Goal: Information Seeking & Learning: Compare options

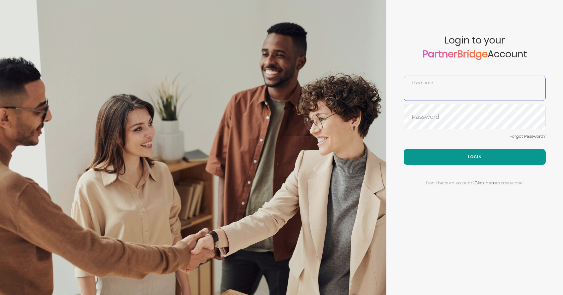
type input "DemoUser"
click at [479, 155] on button "Login" at bounding box center [475, 157] width 142 height 16
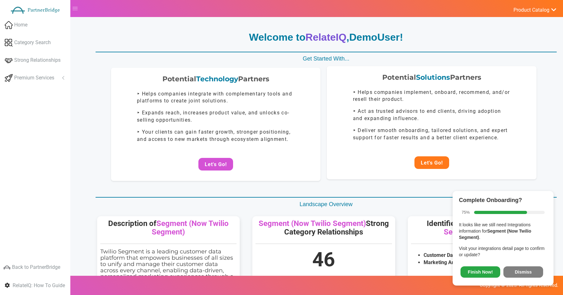
click at [425, 163] on button "Let's Go!" at bounding box center [431, 162] width 35 height 13
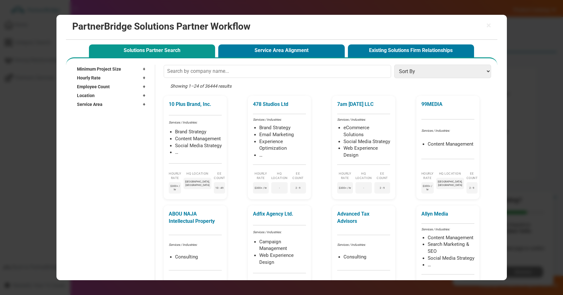
click at [279, 43] on div "Solutions Partner Search Service Area Alignment Existing Solutions Firm Relatio…" at bounding box center [281, 50] width 388 height 15
click at [275, 50] on button "Service Area Alignment" at bounding box center [281, 50] width 126 height 13
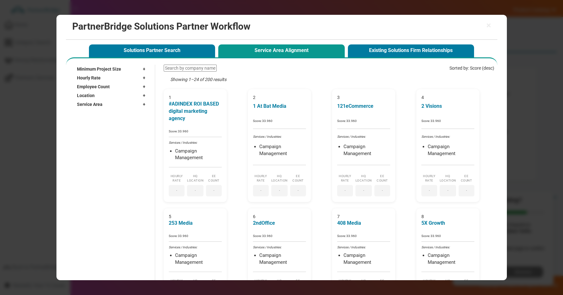
click at [137, 69] on div "Minimum Project Size +" at bounding box center [113, 69] width 72 height 9
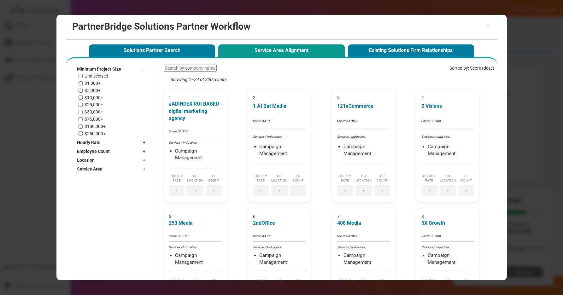
click at [109, 73] on div "Undisclosed" at bounding box center [114, 75] width 70 height 5
click at [107, 75] on label "Undisclosed" at bounding box center [97, 75] width 24 height 5
click at [83, 75] on input "Undisclosed" at bounding box center [81, 76] width 4 height 4
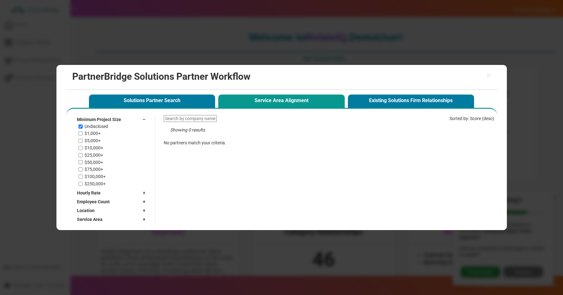
click at [104, 126] on label "Undisclosed" at bounding box center [97, 126] width 24 height 5
click at [83, 126] on input "Undisclosed" at bounding box center [81, 127] width 4 height 4
checkbox input "false"
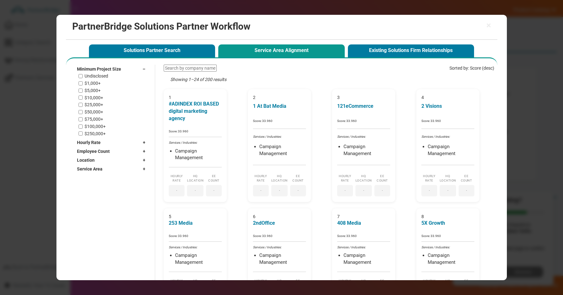
click at [94, 83] on label "$1,000+" at bounding box center [93, 83] width 16 height 5
click at [83, 83] on input "$1,000+" at bounding box center [81, 83] width 4 height 4
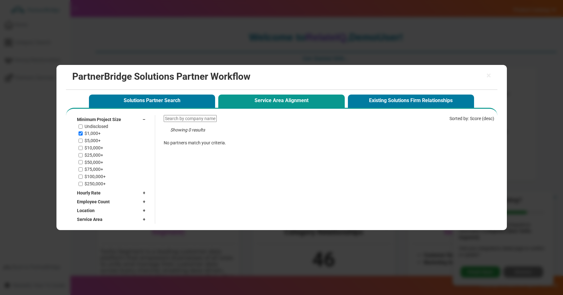
click at [91, 131] on label "$1,000+" at bounding box center [93, 133] width 16 height 5
click at [83, 131] on input "$1,000+" at bounding box center [81, 133] width 4 height 4
checkbox input "false"
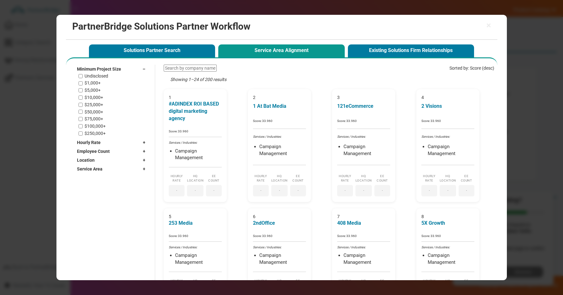
click at [96, 90] on label "$5,000+" at bounding box center [93, 90] width 16 height 5
click at [83, 90] on input "$5,000+" at bounding box center [81, 91] width 4 height 4
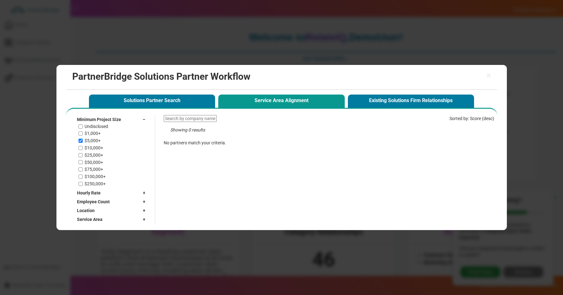
click at [92, 138] on label "$5,000+" at bounding box center [93, 140] width 16 height 5
click at [83, 139] on input "$5,000+" at bounding box center [81, 141] width 4 height 4
checkbox input "false"
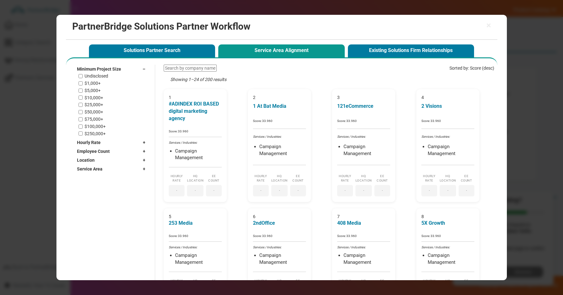
click at [91, 96] on label "$10,000+" at bounding box center [94, 97] width 19 height 5
click at [83, 96] on input "$10,000+" at bounding box center [81, 98] width 4 height 4
checkbox input "true"
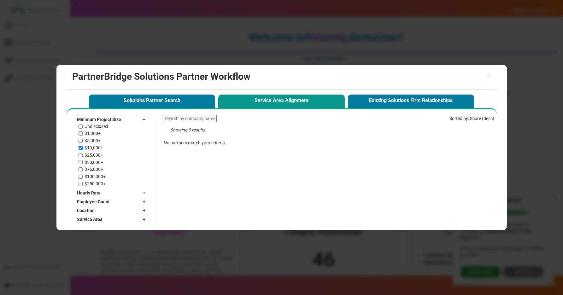
click at [84, 152] on div "Undisclosed $1,000+ $5,000+ $10,000+ $25,000+ $50,000+ $75,000+ $100,000+ $250,…" at bounding box center [114, 155] width 70 height 63
click at [85, 154] on label "$25,000+" at bounding box center [94, 155] width 19 height 5
click at [83, 154] on input "$25,000+" at bounding box center [81, 155] width 4 height 4
checkbox input "true"
drag, startPoint x: 88, startPoint y: 162, endPoint x: 86, endPoint y: 167, distance: 5.8
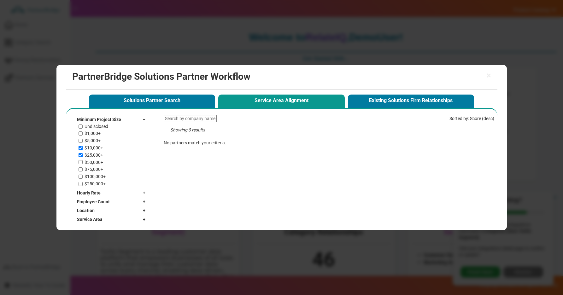
click at [88, 162] on label "$50,000+" at bounding box center [94, 162] width 19 height 5
click at [83, 162] on input "$50,000+" at bounding box center [81, 162] width 4 height 4
checkbox input "true"
drag, startPoint x: 86, startPoint y: 169, endPoint x: 87, endPoint y: 173, distance: 4.1
click at [86, 169] on label "$75,000+" at bounding box center [94, 169] width 19 height 5
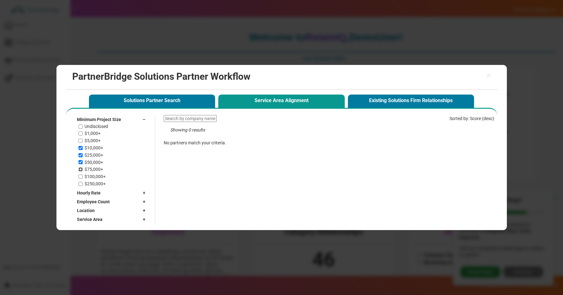
click at [83, 169] on input "$75,000+" at bounding box center [81, 169] width 4 height 4
checkbox input "true"
click at [91, 177] on label "$100,000+" at bounding box center [95, 176] width 21 height 5
click at [83, 177] on input "$100,000+" at bounding box center [81, 177] width 4 height 4
checkbox input "true"
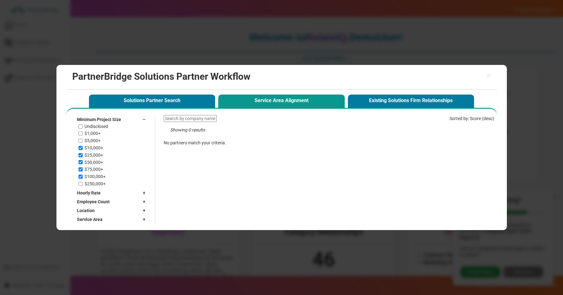
click at [91, 186] on label "$250,000+" at bounding box center [95, 183] width 21 height 5
click at [83, 186] on input "$250,000+" at bounding box center [81, 184] width 4 height 4
checkbox input "true"
drag, startPoint x: 96, startPoint y: 142, endPoint x: 96, endPoint y: 137, distance: 4.1
click at [96, 141] on label "$5,000+" at bounding box center [93, 140] width 16 height 5
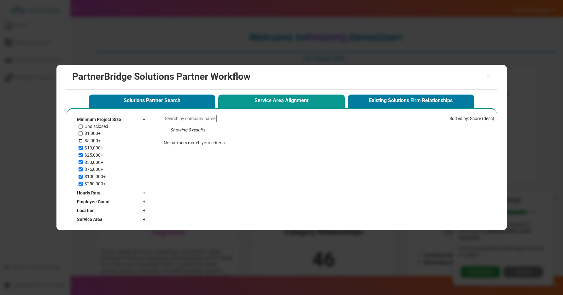
click at [83, 141] on input "$5,000+" at bounding box center [81, 141] width 4 height 4
checkbox input "true"
drag, startPoint x: 95, startPoint y: 136, endPoint x: 97, endPoint y: 133, distance: 3.7
click at [95, 136] on label "$1,000+" at bounding box center [93, 133] width 16 height 5
click at [83, 136] on input "$1,000+" at bounding box center [81, 133] width 4 height 4
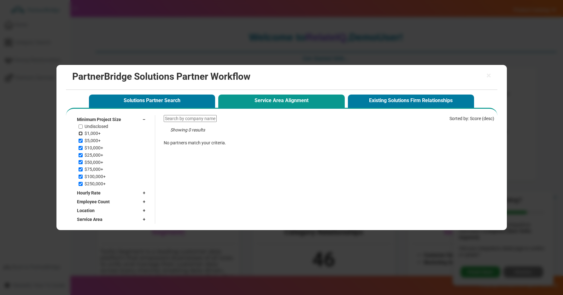
checkbox input "true"
click at [97, 129] on label "Undisclosed" at bounding box center [97, 126] width 24 height 5
click at [83, 129] on input "Undisclosed" at bounding box center [81, 127] width 4 height 4
click at [98, 128] on label "Undisclosed" at bounding box center [97, 126] width 24 height 5
click at [83, 128] on input "Undisclosed" at bounding box center [81, 127] width 4 height 4
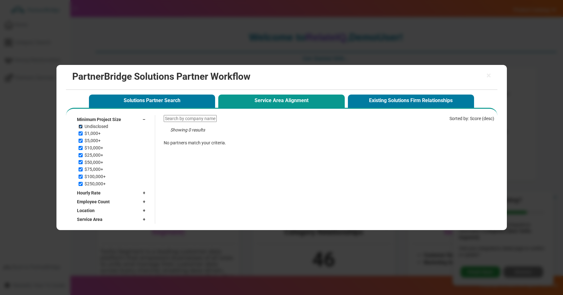
checkbox input "false"
click at [96, 131] on div "Undisclosed $1,000+ $5,000+ $10,000+ $25,000+ $50,000+ $75,000+ $100,000+ $250,…" at bounding box center [114, 155] width 70 height 63
click at [96, 137] on div "Undisclosed $1,000+ $5,000+ $10,000+ $25,000+ $50,000+ $75,000+ $100,000+ $250,…" at bounding box center [114, 155] width 70 height 63
click at [93, 143] on label "$5,000+" at bounding box center [93, 140] width 16 height 5
click at [83, 143] on input "$5,000+" at bounding box center [81, 141] width 4 height 4
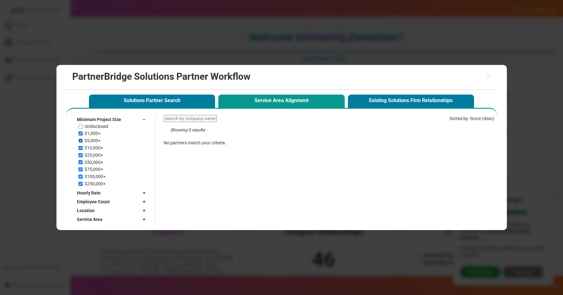
checkbox input "false"
click at [94, 134] on label "$1,000+" at bounding box center [93, 133] width 16 height 5
click at [83, 134] on input "$1,000+" at bounding box center [81, 133] width 4 height 4
checkbox input "false"
click at [97, 152] on div "Undisclosed $1,000+ $5,000+ $10,000+ $25,000+ $50,000+ $75,000+ $100,000+ $250,…" at bounding box center [114, 155] width 70 height 63
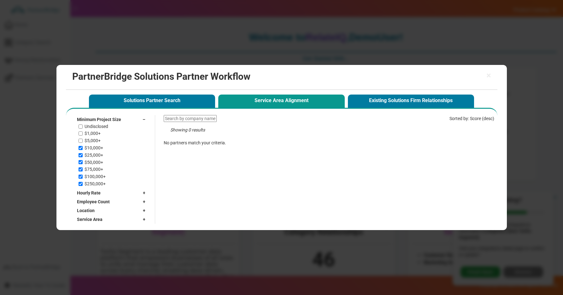
click at [94, 157] on label "$25,000+" at bounding box center [94, 155] width 19 height 5
click at [83, 157] on input "$25,000+" at bounding box center [81, 155] width 4 height 4
checkbox input "false"
click at [96, 149] on label "$10,000+" at bounding box center [94, 147] width 19 height 5
click at [83, 149] on input "$10,000+" at bounding box center [81, 148] width 4 height 4
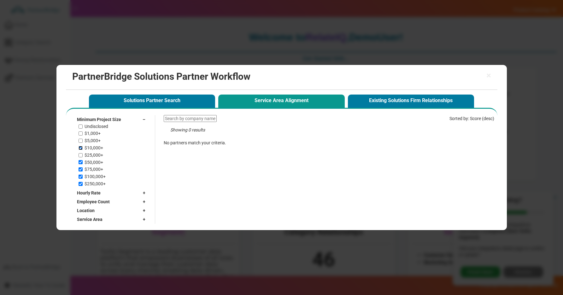
checkbox input "false"
click at [94, 164] on label "$50,000+" at bounding box center [94, 162] width 19 height 5
click at [83, 164] on input "$50,000+" at bounding box center [81, 162] width 4 height 4
checkbox input "false"
click at [94, 169] on label "$75,000+" at bounding box center [94, 169] width 19 height 5
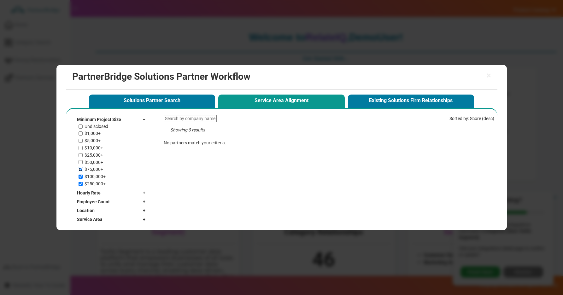
click at [83, 169] on input "$75,000+" at bounding box center [81, 169] width 4 height 4
checkbox input "false"
click at [93, 181] on label "$250,000+" at bounding box center [95, 183] width 21 height 5
click at [83, 182] on input "$250,000+" at bounding box center [81, 184] width 4 height 4
checkbox input "false"
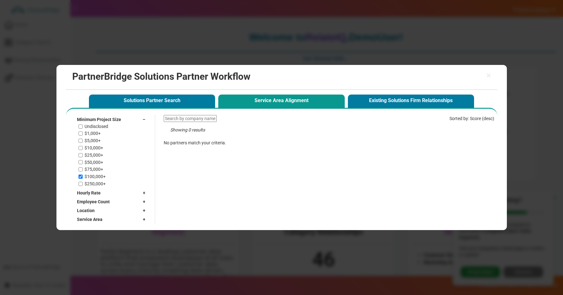
click at [93, 176] on label "$100,000+" at bounding box center [95, 176] width 21 height 5
click at [83, 176] on input "$100,000+" at bounding box center [81, 177] width 4 height 4
checkbox input "false"
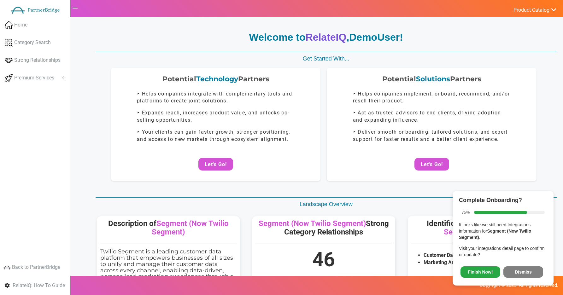
drag, startPoint x: 535, startPoint y: 273, endPoint x: 519, endPoint y: 236, distance: 40.0
click at [535, 273] on button "Dismiss" at bounding box center [523, 271] width 40 height 11
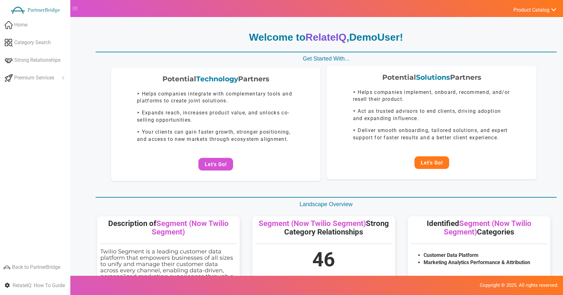
click at [434, 167] on button "Let's Go!" at bounding box center [431, 162] width 35 height 13
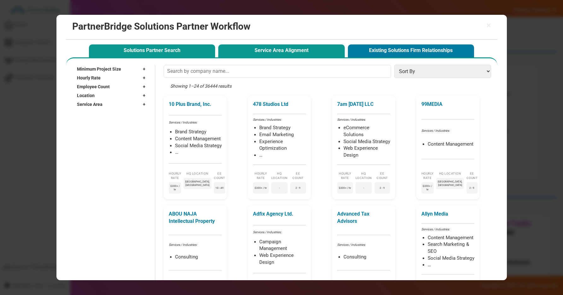
click at [284, 51] on button "Service Area Alignment" at bounding box center [281, 50] width 126 height 13
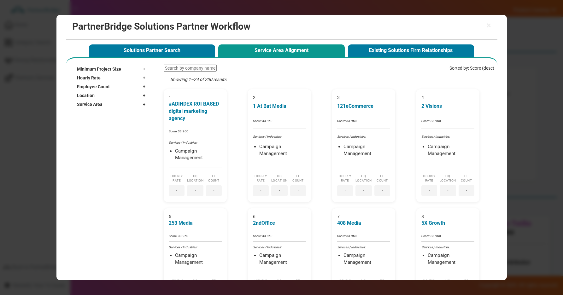
click at [111, 72] on div "Minimum Project Size +" at bounding box center [113, 69] width 72 height 9
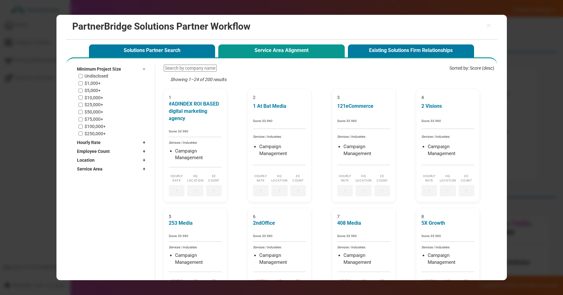
click at [100, 79] on label "Undisclosed" at bounding box center [97, 75] width 24 height 5
click at [83, 78] on input "Undisclosed" at bounding box center [81, 76] width 4 height 4
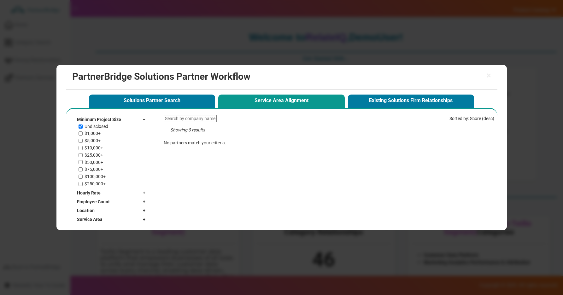
click at [97, 124] on label "Undisclosed" at bounding box center [97, 126] width 24 height 5
click at [83, 125] on input "Undisclosed" at bounding box center [81, 127] width 4 height 4
checkbox input "false"
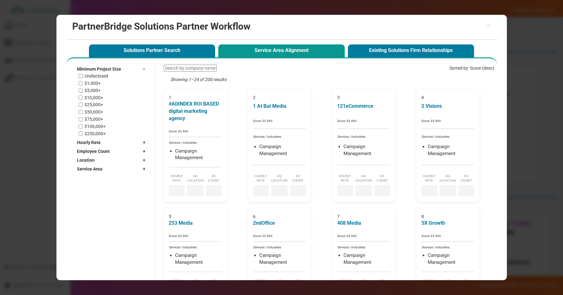
click at [212, 79] on div "Showing 1–24 of 200 results" at bounding box center [329, 82] width 330 height 13
click at [111, 144] on div "Hourly Rate +" at bounding box center [113, 142] width 72 height 9
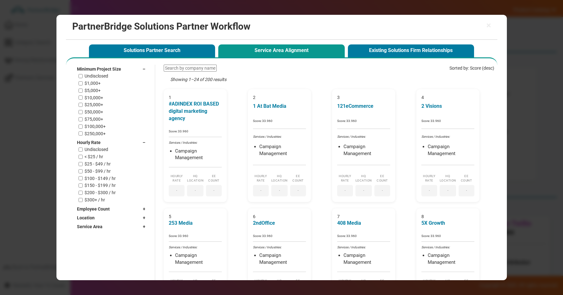
click at [101, 158] on label "< $25 / hr" at bounding box center [94, 156] width 19 height 5
click at [83, 158] on input "< $25 / hr" at bounding box center [81, 157] width 4 height 4
checkbox input "true"
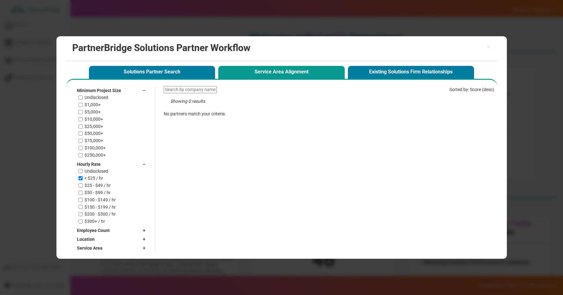
click at [101, 158] on div "Minimum Project Size – Undisclosed $1,000+ $5,000+ $10,000+ $25,000+ $50,000+ $…" at bounding box center [109, 169] width 80 height 166
click at [90, 211] on div "Undisclosed < $25 / hr $25 - $49 / hr $50 - $99 / hr $100 - $149 / hr $150 - $1…" at bounding box center [114, 196] width 70 height 55
click at [89, 194] on label "$50 - $99 / hr" at bounding box center [98, 192] width 26 height 5
click at [83, 194] on input "$50 - $99 / hr" at bounding box center [81, 193] width 4 height 4
checkbox input "true"
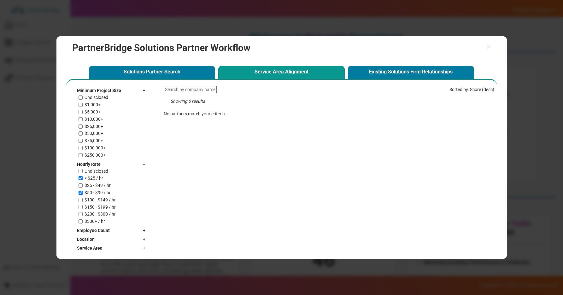
click at [83, 205] on div "$150 - $199 / hr" at bounding box center [114, 207] width 70 height 5
drag, startPoint x: 80, startPoint y: 208, endPoint x: 82, endPoint y: 199, distance: 8.7
click at [80, 207] on input "$150 - $199 / hr" at bounding box center [81, 207] width 4 height 4
checkbox input "true"
click at [122, 161] on div "Hourly Rate –" at bounding box center [113, 164] width 72 height 9
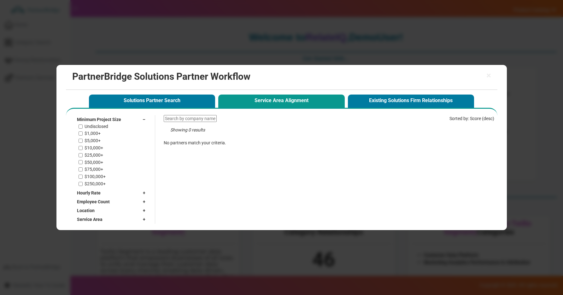
click at [110, 117] on span "Minimum Project Size" at bounding box center [99, 119] width 44 height 6
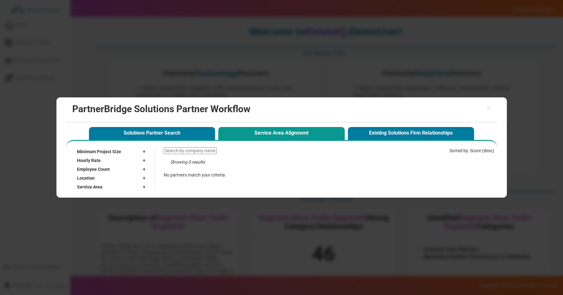
scroll to position [8, 0]
click at [113, 155] on div "Minimum Project Size +" at bounding box center [113, 151] width 72 height 9
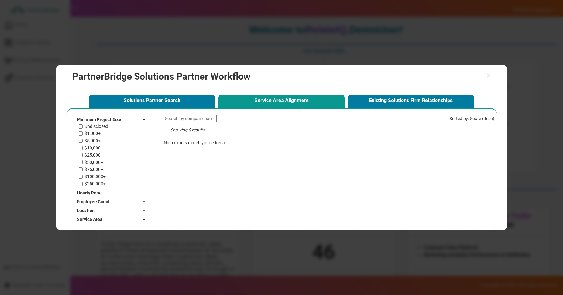
click at [88, 189] on div "Hourly Rate +" at bounding box center [113, 193] width 72 height 9
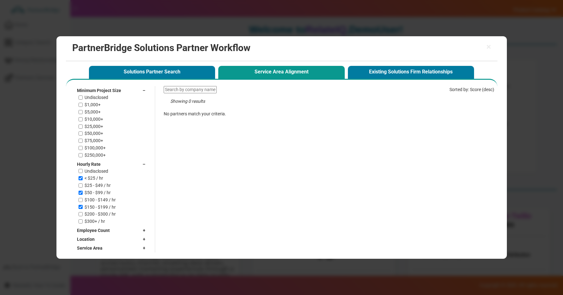
click at [85, 178] on label "< $25 / hr" at bounding box center [94, 178] width 19 height 5
click at [83, 178] on input "< $25 / hr" at bounding box center [81, 178] width 4 height 4
checkbox input "false"
click at [88, 195] on label "$50 - $99 / hr" at bounding box center [98, 192] width 26 height 5
click at [83, 195] on input "$50 - $99 / hr" at bounding box center [81, 193] width 4 height 4
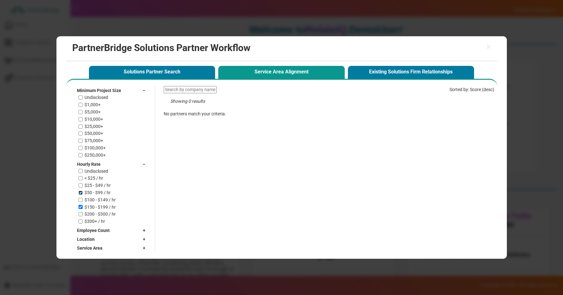
checkbox input "false"
drag, startPoint x: 90, startPoint y: 205, endPoint x: 93, endPoint y: 197, distance: 8.5
click at [90, 205] on label "$150 - $199 / hr" at bounding box center [100, 207] width 31 height 5
click at [83, 205] on input "$150 - $199 / hr" at bounding box center [81, 207] width 4 height 4
checkbox input "false"
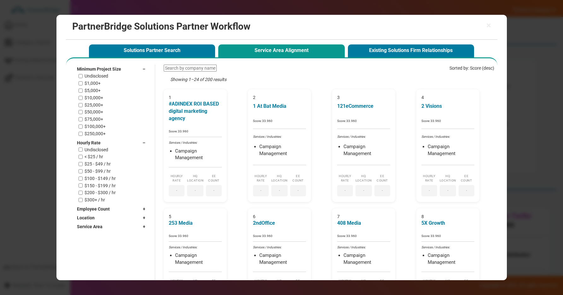
click at [120, 67] on span "Minimum Project Size" at bounding box center [99, 69] width 44 height 6
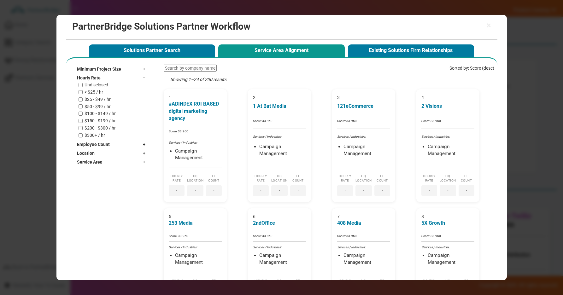
click at [129, 79] on div "Hourly Rate –" at bounding box center [113, 77] width 72 height 9
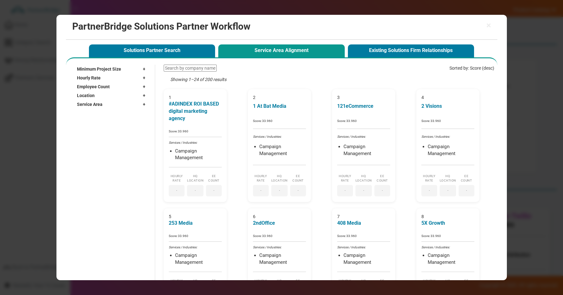
click at [122, 88] on div "Employee Count +" at bounding box center [113, 86] width 72 height 9
click at [104, 99] on div "2 - 9" at bounding box center [114, 100] width 70 height 5
click at [80, 99] on input "2 - 9" at bounding box center [81, 101] width 4 height 4
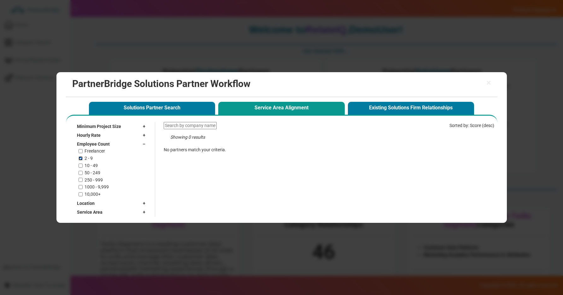
click at [80, 159] on input "2 - 9" at bounding box center [81, 158] width 4 height 4
checkbox input "false"
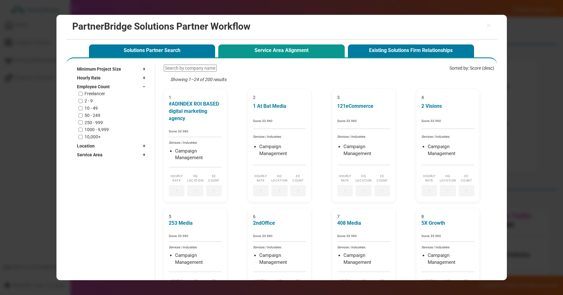
click at [114, 143] on div "Location +" at bounding box center [113, 146] width 72 height 9
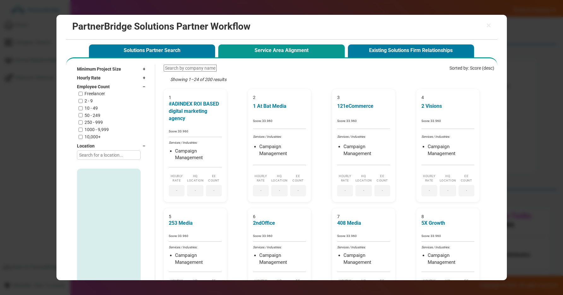
click at [107, 156] on input "text" at bounding box center [109, 154] width 64 height 9
click at [114, 147] on div "Location –" at bounding box center [113, 146] width 72 height 9
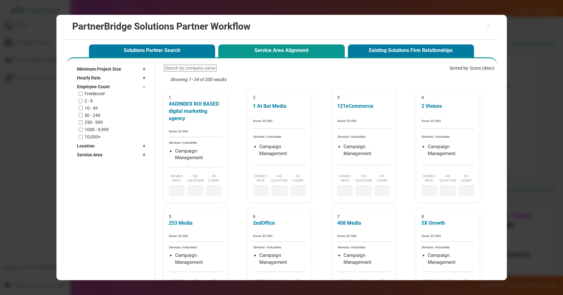
click at [110, 157] on div "Service Area +" at bounding box center [113, 154] width 72 height 9
click at [92, 167] on label "Campaign Management" at bounding box center [106, 168] width 47 height 5
click at [81, 167] on input "Campaign Management" at bounding box center [79, 168] width 4 height 4
click at [85, 177] on label "Campaign Management" at bounding box center [106, 177] width 47 height 5
click at [81, 177] on input "Campaign Management" at bounding box center [79, 178] width 4 height 4
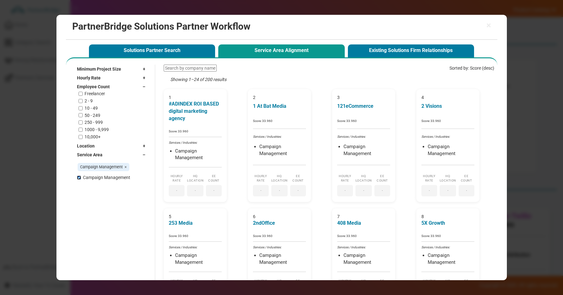
checkbox input "false"
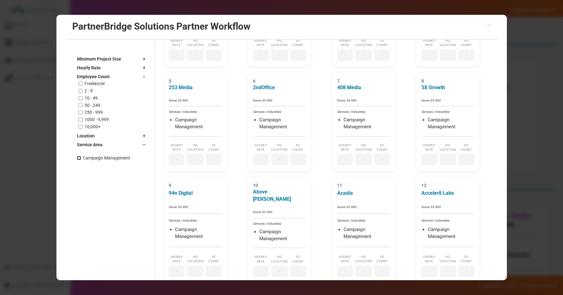
scroll to position [149, 0]
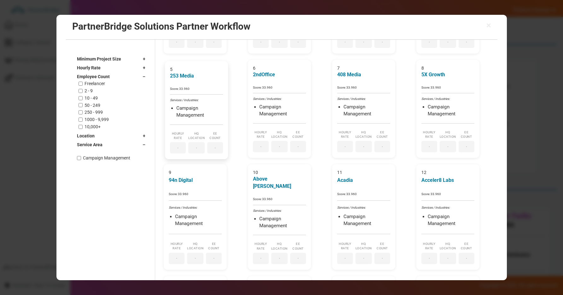
click at [214, 116] on li "Campaign Management" at bounding box center [199, 112] width 47 height 14
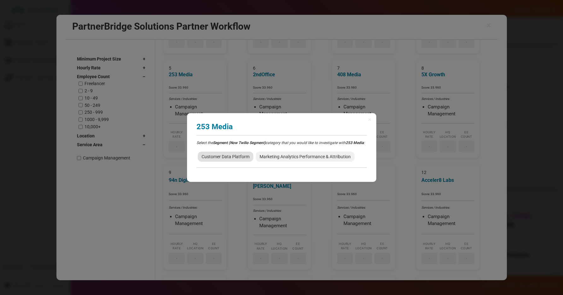
click at [219, 162] on span "Customer Data Platform" at bounding box center [225, 157] width 55 height 10
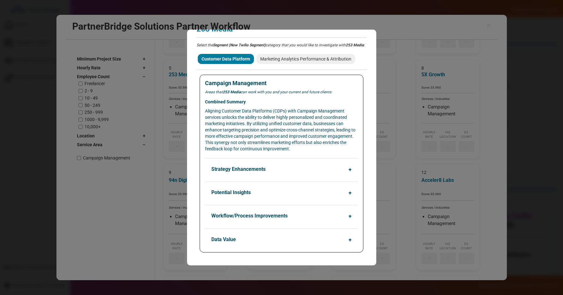
scroll to position [0, 0]
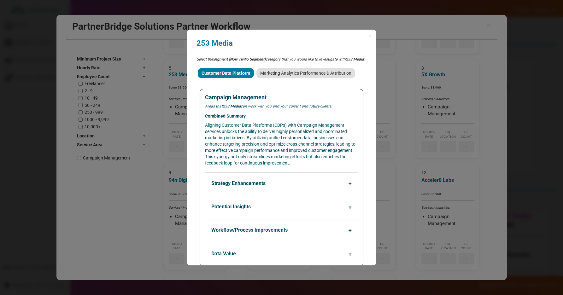
click at [290, 75] on span "Marketing Analytics Performance & Attribution" at bounding box center [305, 73] width 99 height 10
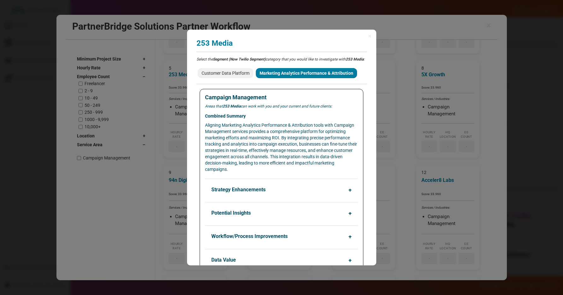
click at [291, 78] on span "Marketing Analytics Performance & Attribution" at bounding box center [306, 73] width 101 height 10
click at [226, 78] on span "Customer Data Platform" at bounding box center [225, 73] width 55 height 10
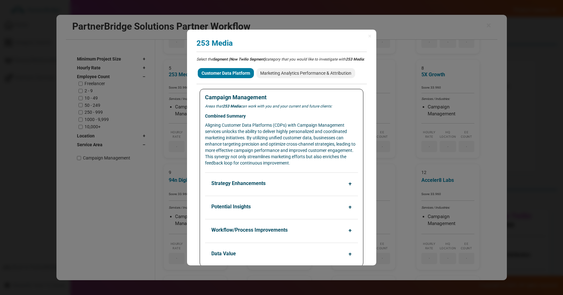
drag, startPoint x: 362, startPoint y: 33, endPoint x: 367, endPoint y: 34, distance: 5.1
click at [367, 34] on div "× 253 Media Analyzing partner match... Select the Segment (Now Twilio Segment) …" at bounding box center [281, 148] width 189 height 236
click at [371, 35] on span "×" at bounding box center [369, 36] width 3 height 6
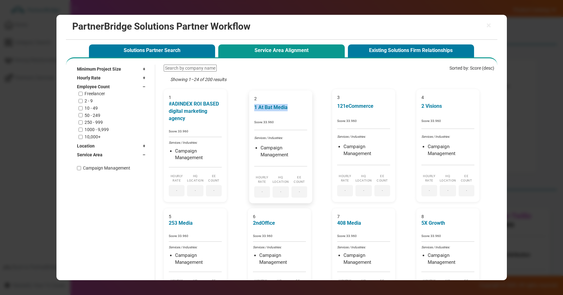
copy p "1 At Bat Media"
drag, startPoint x: 291, startPoint y: 107, endPoint x: 253, endPoint y: 107, distance: 38.8
click at [253, 107] on div "2 1 At Bat Media Score: 33.960 Services / Industries: Campaign Management Hourl…" at bounding box center [280, 147] width 63 height 113
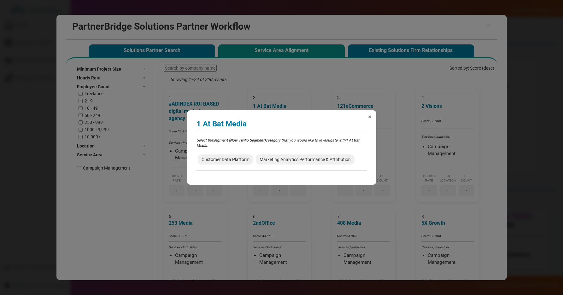
click at [370, 117] on span "×" at bounding box center [369, 117] width 3 height 6
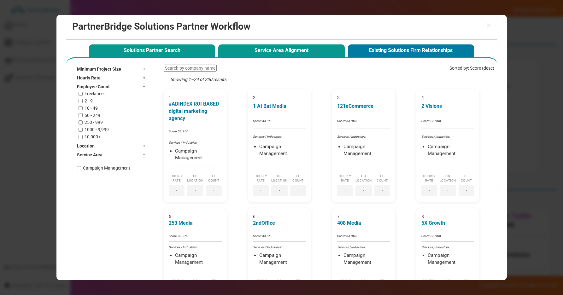
click at [175, 54] on button "Solutions Partner Search" at bounding box center [152, 50] width 126 height 13
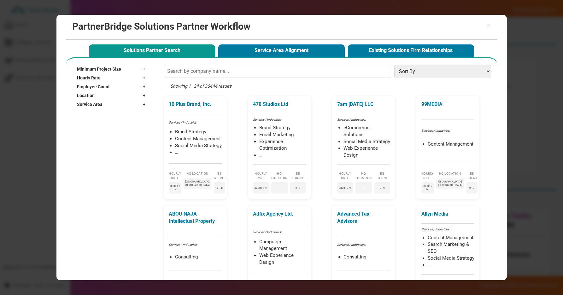
click at [115, 68] on span "Minimum Project Size" at bounding box center [99, 69] width 44 height 6
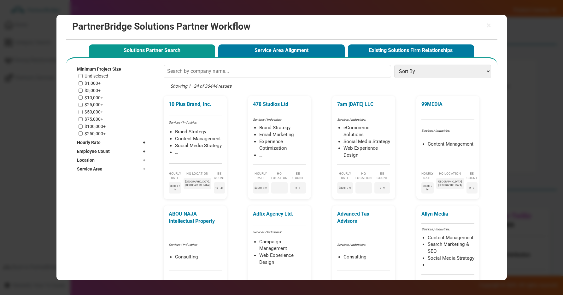
click at [87, 83] on label "$1,000+" at bounding box center [93, 83] width 16 height 5
click at [83, 83] on input "$1,000+" at bounding box center [81, 83] width 4 height 4
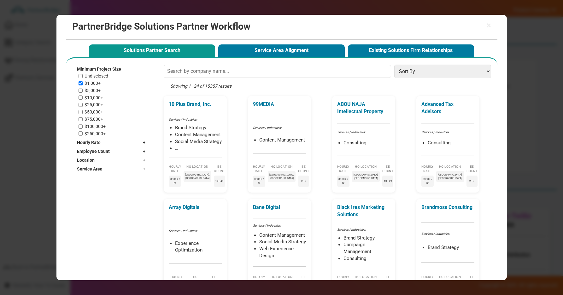
click at [87, 83] on label "$1,000+" at bounding box center [93, 83] width 16 height 5
click at [83, 83] on input "$1,000+" at bounding box center [81, 83] width 4 height 4
checkbox input "false"
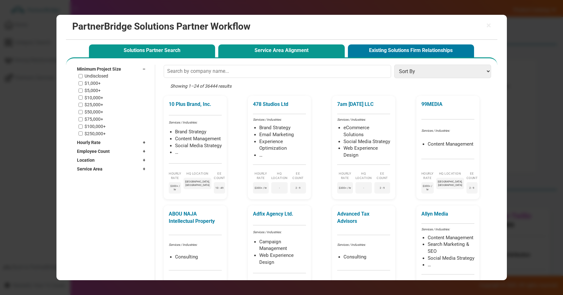
click at [240, 50] on button "Service Area Alignment" at bounding box center [281, 50] width 126 height 13
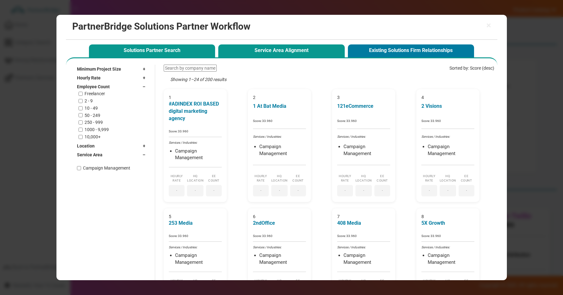
click at [140, 50] on button "Solutions Partner Search" at bounding box center [152, 50] width 126 height 13
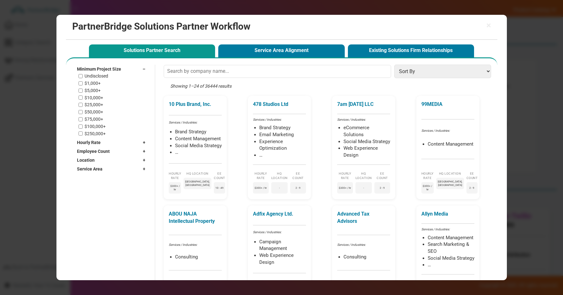
click at [102, 94] on div "Undisclosed $1,000+ $5,000+ $10,000+ $25,000+ $50,000+ $75,000+ $100,000+ $250,…" at bounding box center [114, 104] width 70 height 63
click at [95, 92] on label "$5,000+" at bounding box center [93, 90] width 16 height 5
click at [83, 92] on input "$5,000+" at bounding box center [81, 91] width 4 height 4
checkbox input "true"
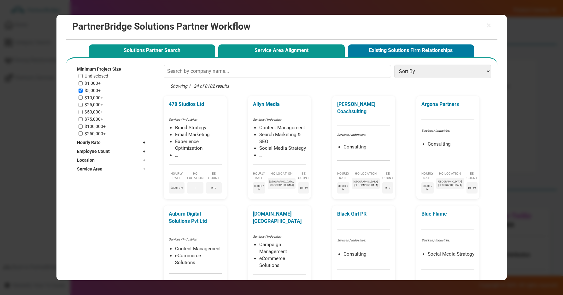
click at [249, 53] on button "Service Area Alignment" at bounding box center [281, 50] width 126 height 13
